Goal: Contribute content

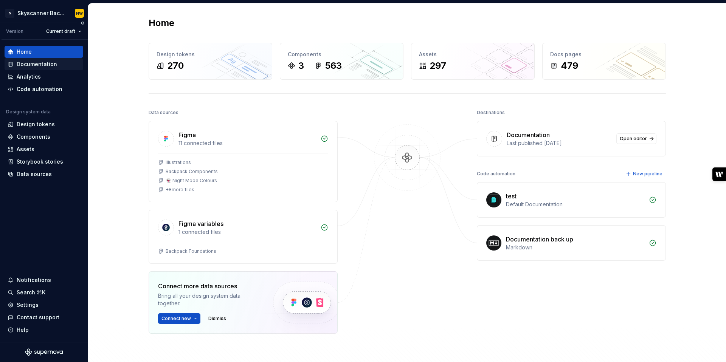
click at [40, 64] on div "Documentation" at bounding box center [37, 65] width 40 height 8
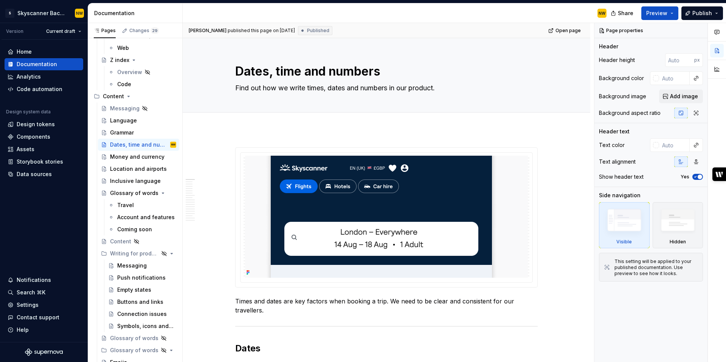
scroll to position [5625, 0]
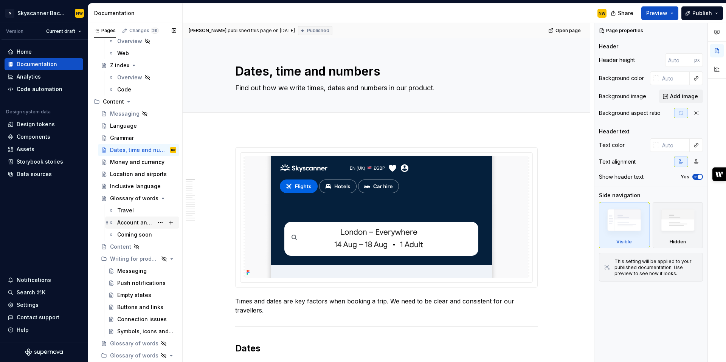
click at [136, 221] on div "Account and features" at bounding box center [135, 223] width 36 height 8
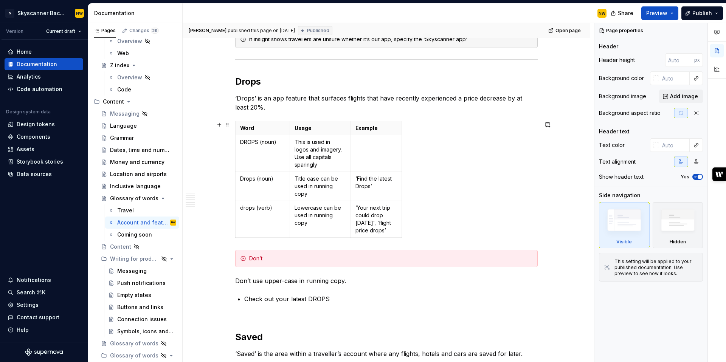
scroll to position [861, 0]
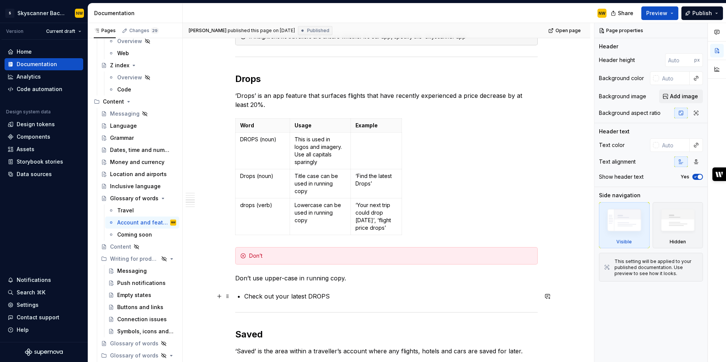
click at [339, 298] on p "Check out your latest DROPS" at bounding box center [391, 296] width 294 height 9
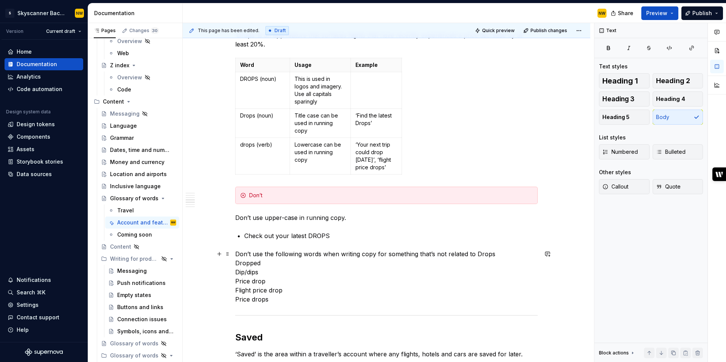
scroll to position [926, 0]
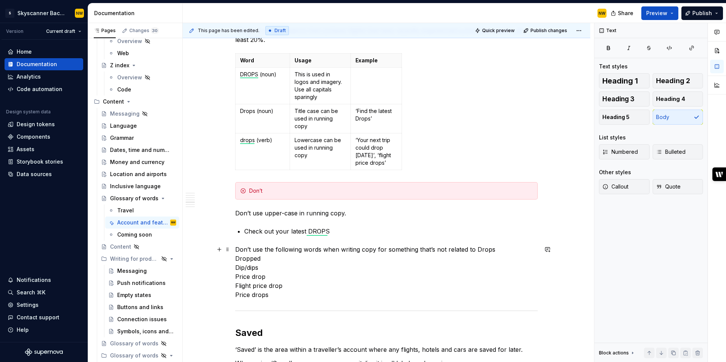
click at [240, 255] on p "Don’t use the following words when writing copy for something that’s not relate…" at bounding box center [386, 272] width 303 height 54
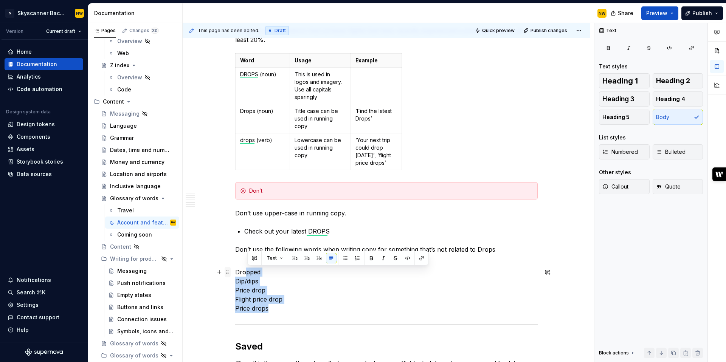
drag, startPoint x: 272, startPoint y: 311, endPoint x: 232, endPoint y: 272, distance: 56.7
click at [235, 272] on div "The words we use matter. Keep language consistent so our product resonates with…" at bounding box center [386, 45] width 303 height 1643
click at [272, 301] on p "Dropped Dip/dips Price drop Flight price drop Price drops" at bounding box center [386, 290] width 303 height 45
drag, startPoint x: 274, startPoint y: 311, endPoint x: 232, endPoint y: 272, distance: 57.6
click at [235, 272] on div "The words we use matter. Keep language consistent so our product resonates with…" at bounding box center [386, 45] width 303 height 1643
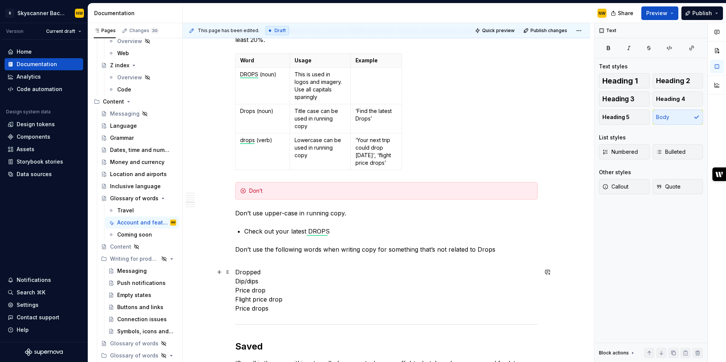
click at [246, 278] on p "Dropped Dip/dips Price drop Flight price drop Price drops" at bounding box center [386, 290] width 303 height 45
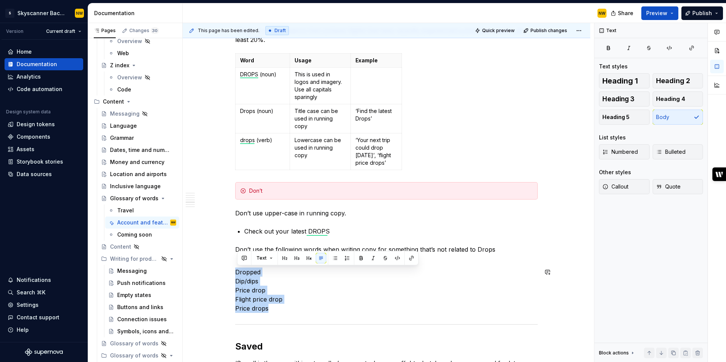
drag, startPoint x: 238, startPoint y: 270, endPoint x: 284, endPoint y: 319, distance: 67.7
click at [284, 319] on div "The words we use matter. Keep language consistent so our product resonates with…" at bounding box center [386, 41] width 303 height 1634
click at [332, 259] on button "button" at bounding box center [335, 258] width 11 height 11
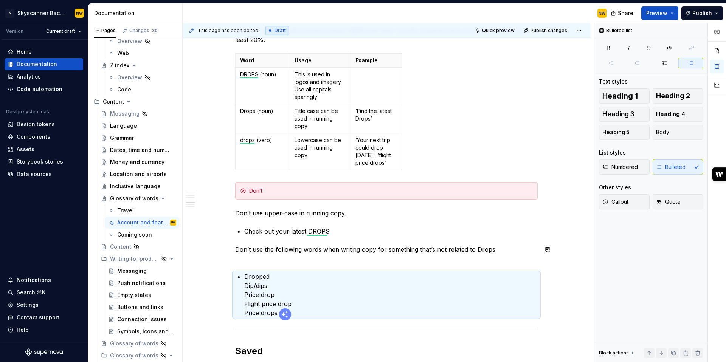
click at [267, 263] on p "Don’t use the following words when writing copy for something that’s not relate…" at bounding box center [386, 254] width 303 height 18
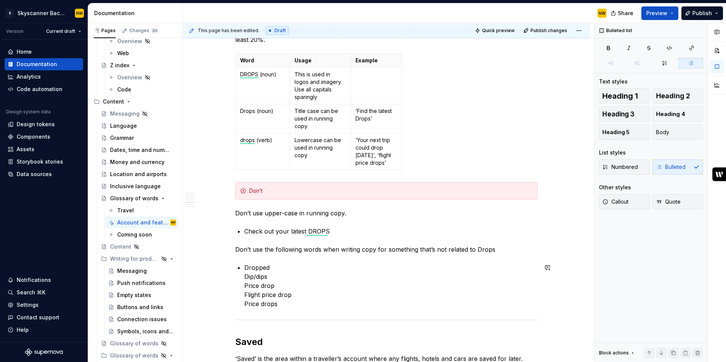
click at [259, 259] on div "The words we use matter. Keep language consistent so our product resonates with…" at bounding box center [386, 39] width 303 height 1630
click at [246, 274] on p "Dropped Dip/dips Price drop Flight price drop Price drops" at bounding box center [391, 285] width 294 height 45
click at [244, 289] on div "The words we use matter. Keep language consistent so our product resonates with…" at bounding box center [386, 40] width 303 height 1633
click at [242, 298] on div "The words we use matter. Keep language consistent so our product resonates with…" at bounding box center [386, 42] width 303 height 1636
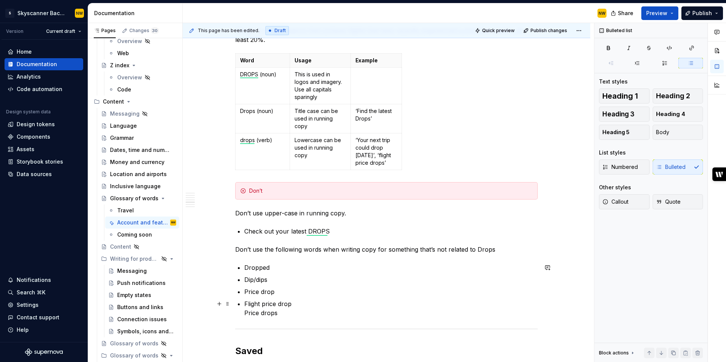
click at [245, 308] on div "The words we use matter. Keep language consistent so our product resonates with…" at bounding box center [386, 43] width 303 height 1639
click at [243, 316] on div "The words we use matter. Keep language consistent so our product resonates with…" at bounding box center [386, 43] width 303 height 1639
click at [703, 14] on span "Publish" at bounding box center [703, 13] width 20 height 8
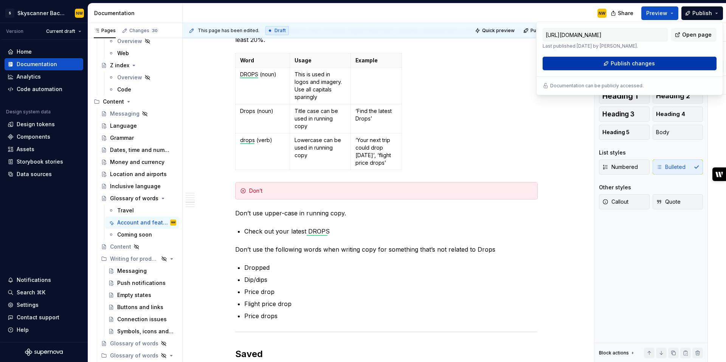
click at [666, 61] on button "Publish changes" at bounding box center [630, 64] width 174 height 14
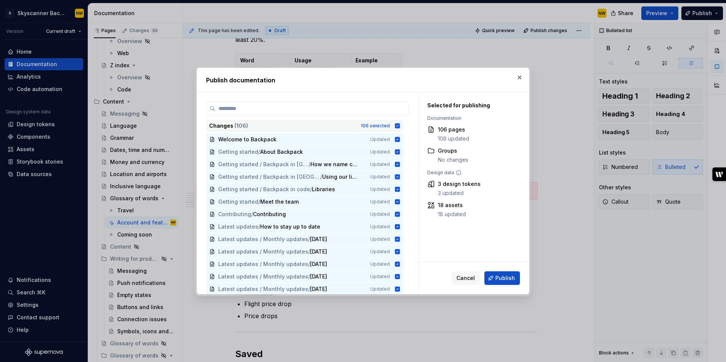
click at [400, 124] on icon at bounding box center [397, 125] width 5 height 5
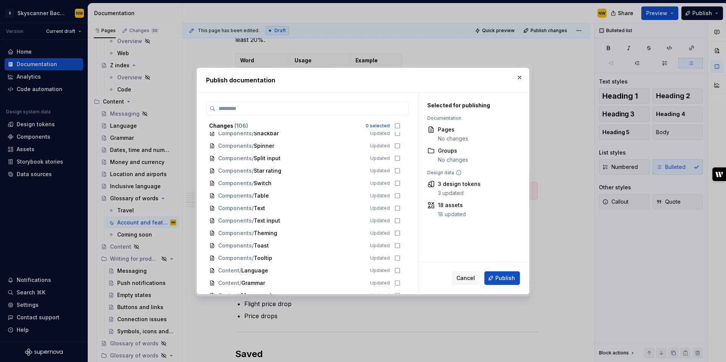
scroll to position [1163, 0]
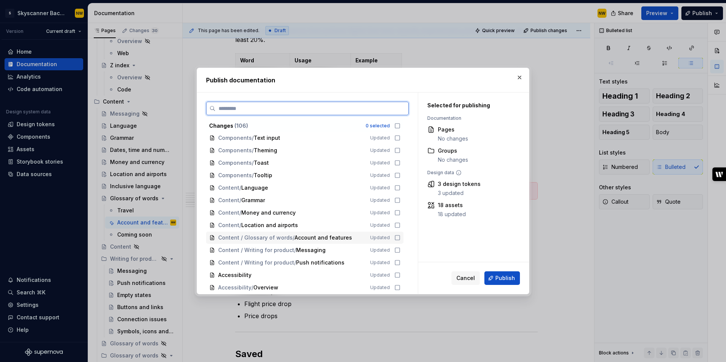
click at [401, 239] on icon at bounding box center [398, 238] width 6 height 6
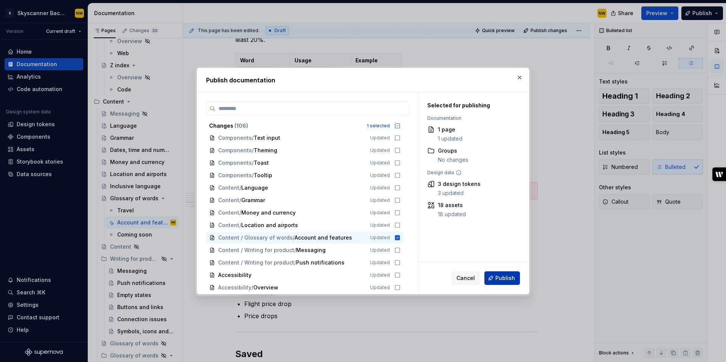
click at [508, 277] on span "Publish" at bounding box center [506, 279] width 20 height 8
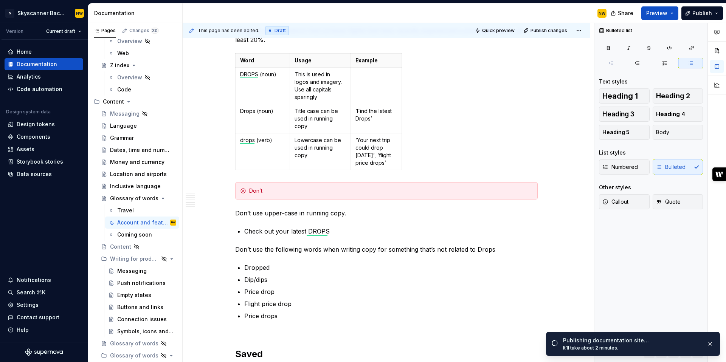
scroll to position [926, 0]
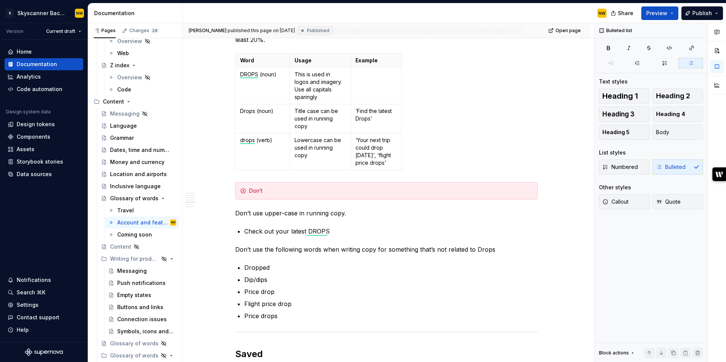
type textarea "*"
